Goal: Task Accomplishment & Management: Use online tool/utility

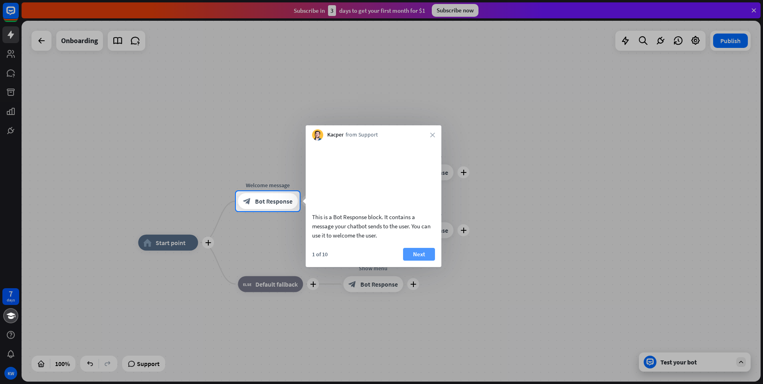
click at [423, 261] on button "Next" at bounding box center [419, 254] width 32 height 13
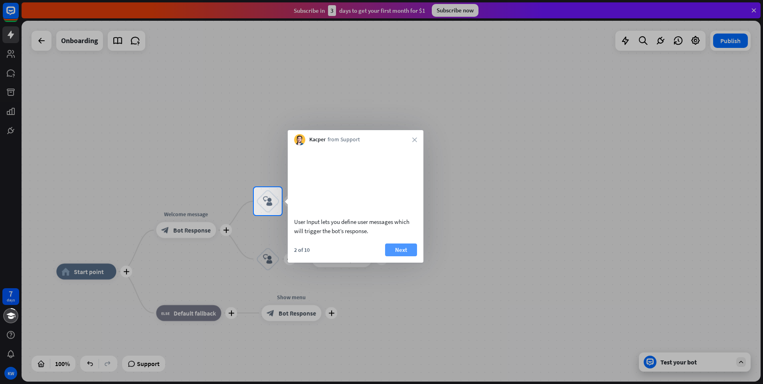
click at [402, 256] on button "Next" at bounding box center [401, 250] width 32 height 13
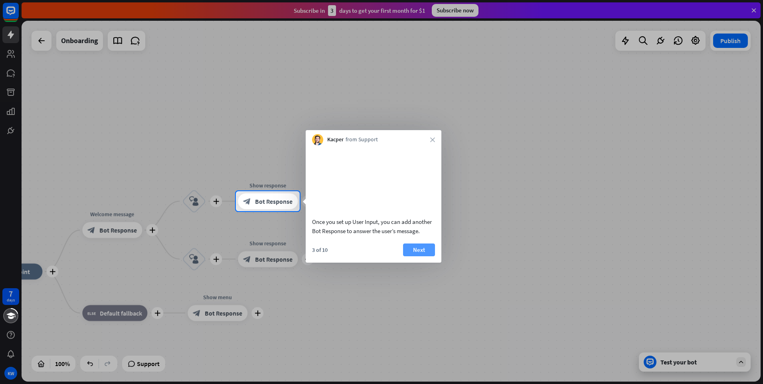
click at [427, 256] on button "Next" at bounding box center [419, 250] width 32 height 13
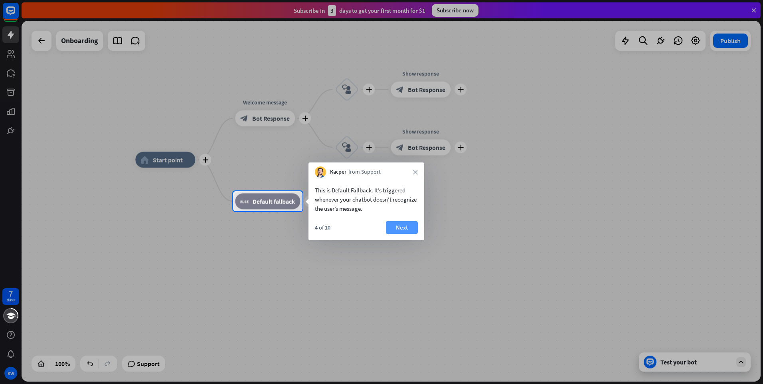
click at [404, 230] on button "Next" at bounding box center [402, 227] width 32 height 13
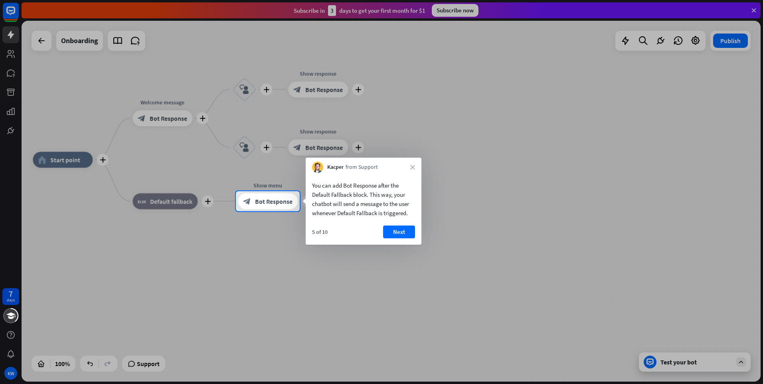
click at [411, 232] on button "Next" at bounding box center [399, 232] width 32 height 13
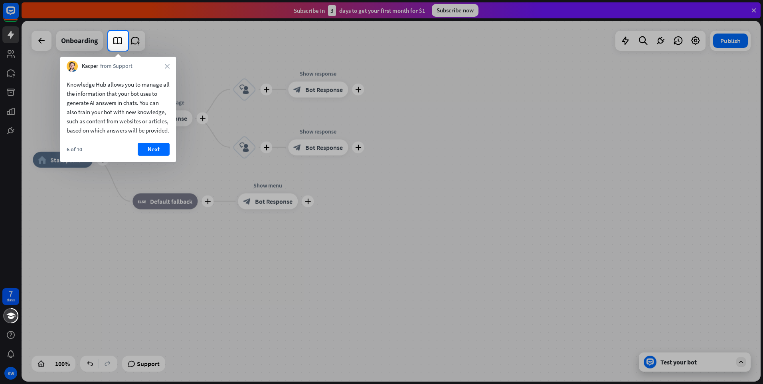
click at [13, 52] on div at bounding box center [381, 217] width 763 height 333
click at [153, 156] on button "Next" at bounding box center [154, 149] width 32 height 13
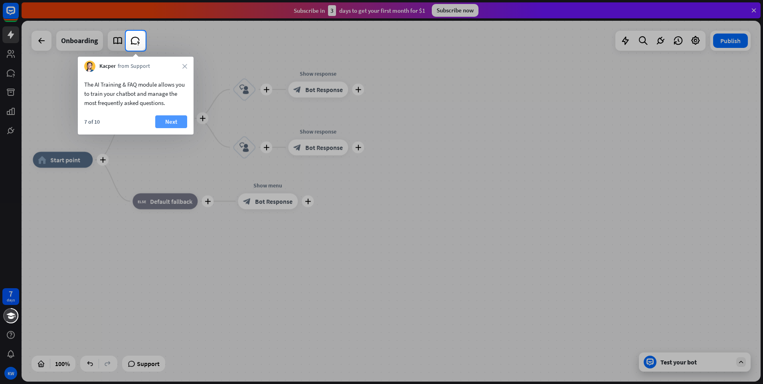
click at [170, 121] on button "Next" at bounding box center [171, 121] width 32 height 13
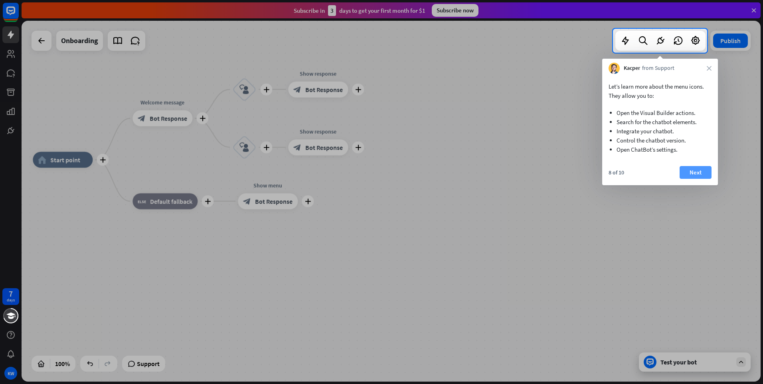
click at [697, 171] on button "Next" at bounding box center [696, 172] width 32 height 13
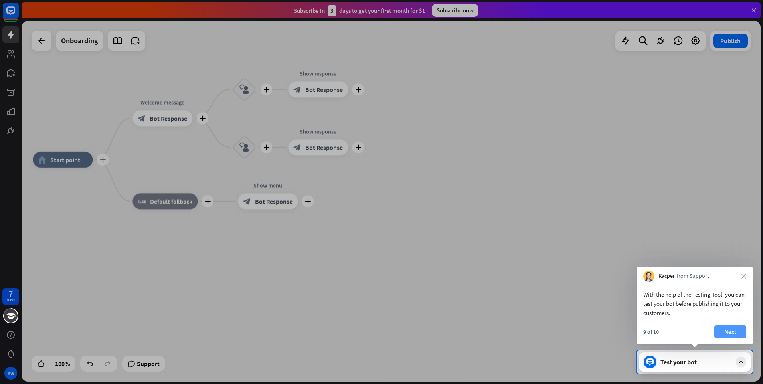
click at [727, 330] on button "Next" at bounding box center [731, 331] width 32 height 13
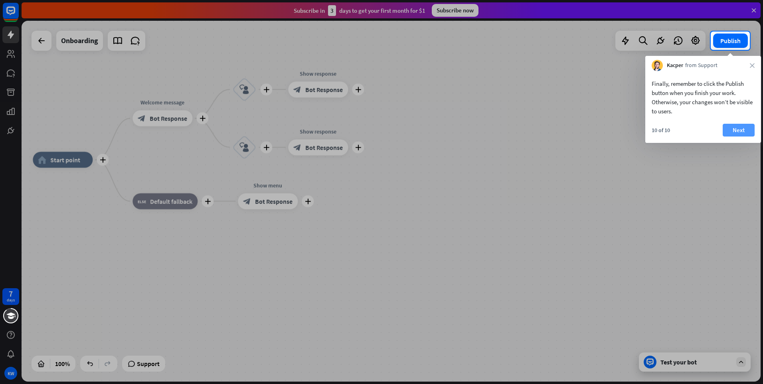
click at [734, 128] on button "Next" at bounding box center [739, 130] width 32 height 13
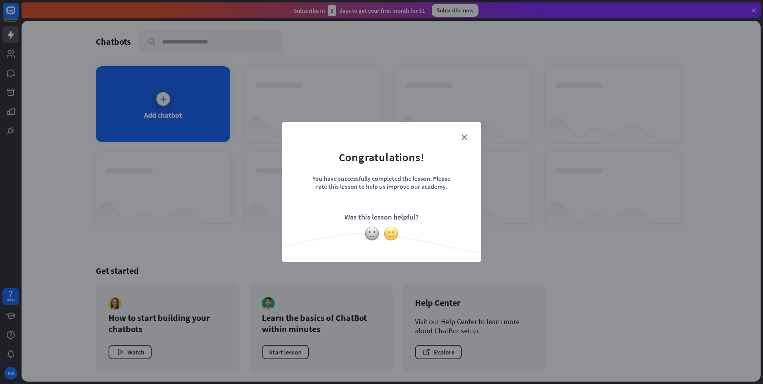
click at [389, 233] on img at bounding box center [391, 233] width 15 height 15
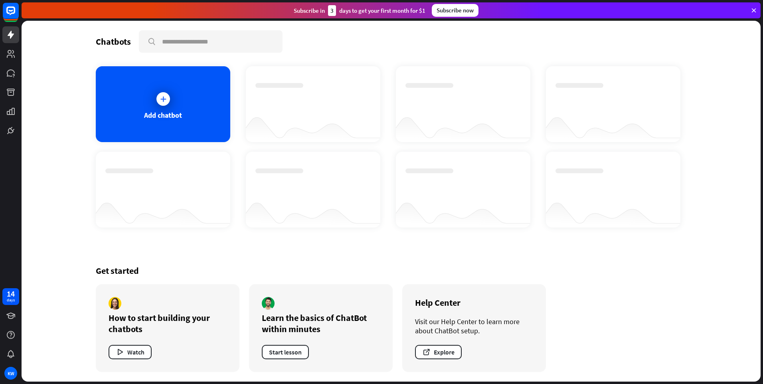
click at [14, 101] on div at bounding box center [11, 69] width 22 height 139
click at [159, 97] on icon at bounding box center [163, 99] width 8 height 8
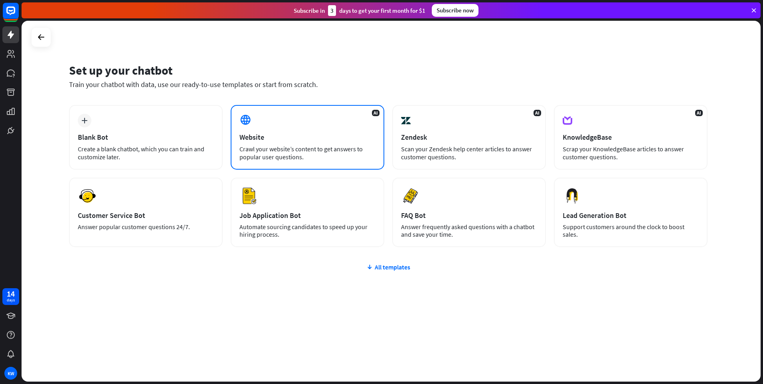
click at [242, 127] on div at bounding box center [247, 121] width 14 height 14
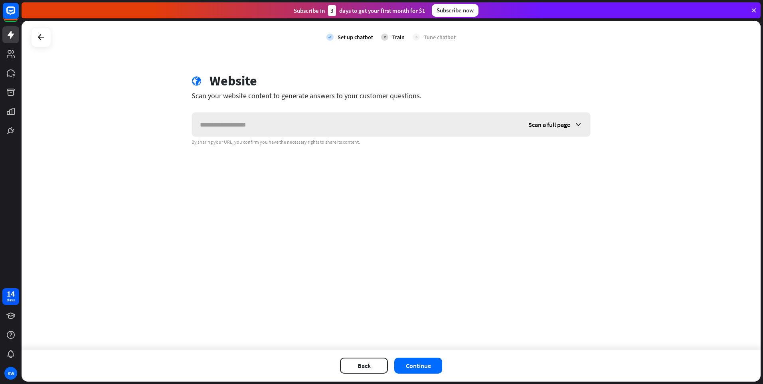
click at [290, 128] on input "text" at bounding box center [356, 125] width 329 height 24
type input "********"
